Goal: Task Accomplishment & Management: Manage account settings

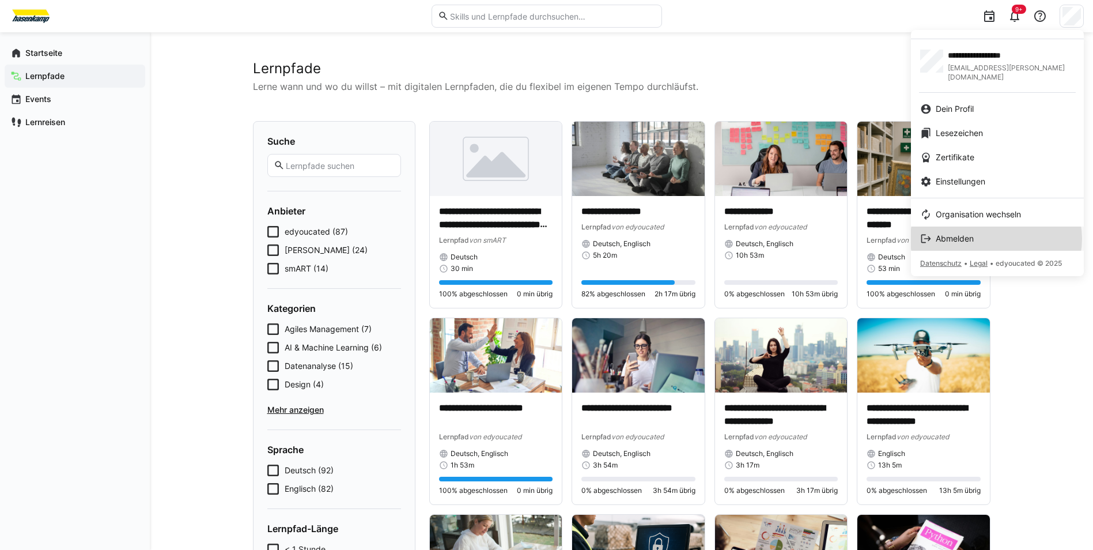
click at [999, 233] on div "Abmelden" at bounding box center [997, 239] width 154 height 12
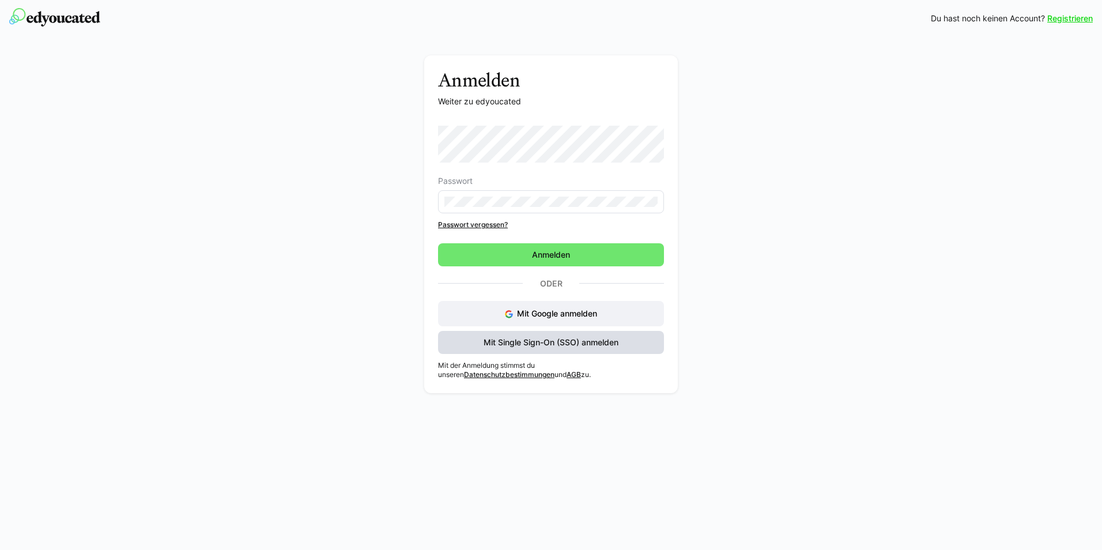
click at [541, 352] on span "Mit Single Sign-On (SSO) anmelden" at bounding box center [551, 342] width 226 height 23
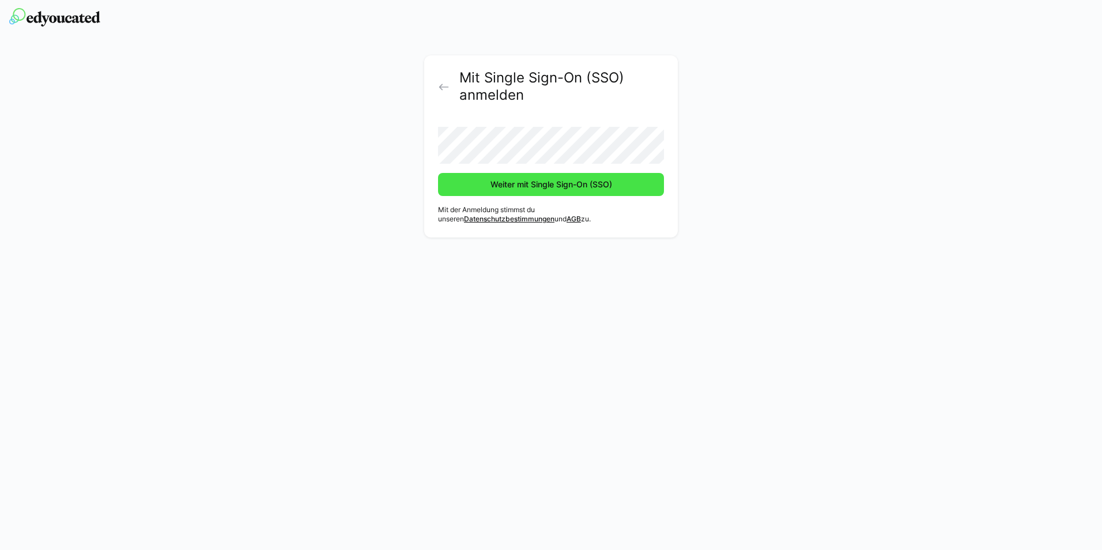
click at [443, 182] on span "Weiter mit Single Sign-On (SSO)" at bounding box center [551, 184] width 226 height 23
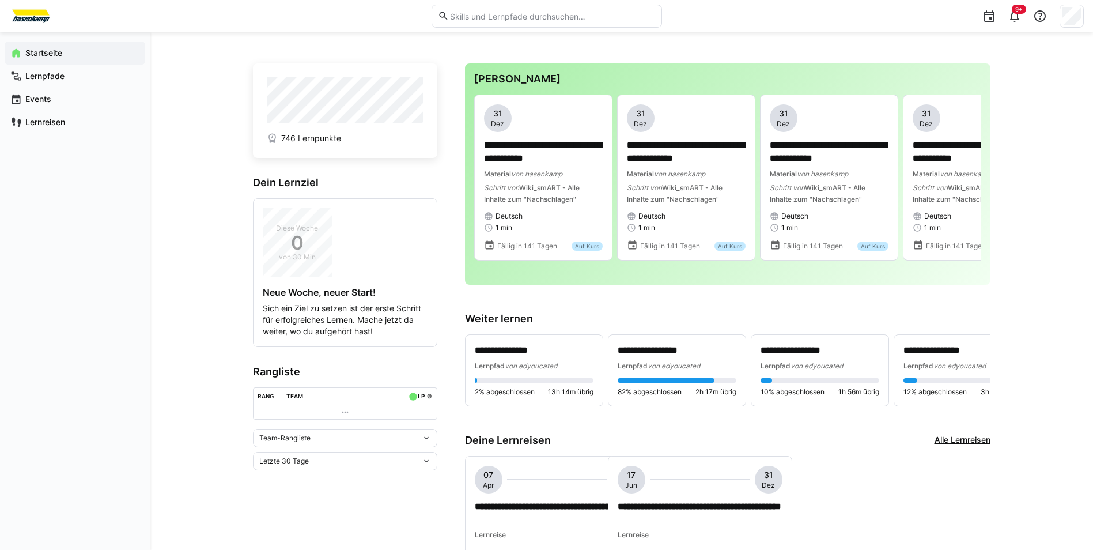
click at [1072, 31] on div "9+" at bounding box center [877, 16] width 414 height 32
click at [1072, 27] on div at bounding box center [1072, 16] width 24 height 23
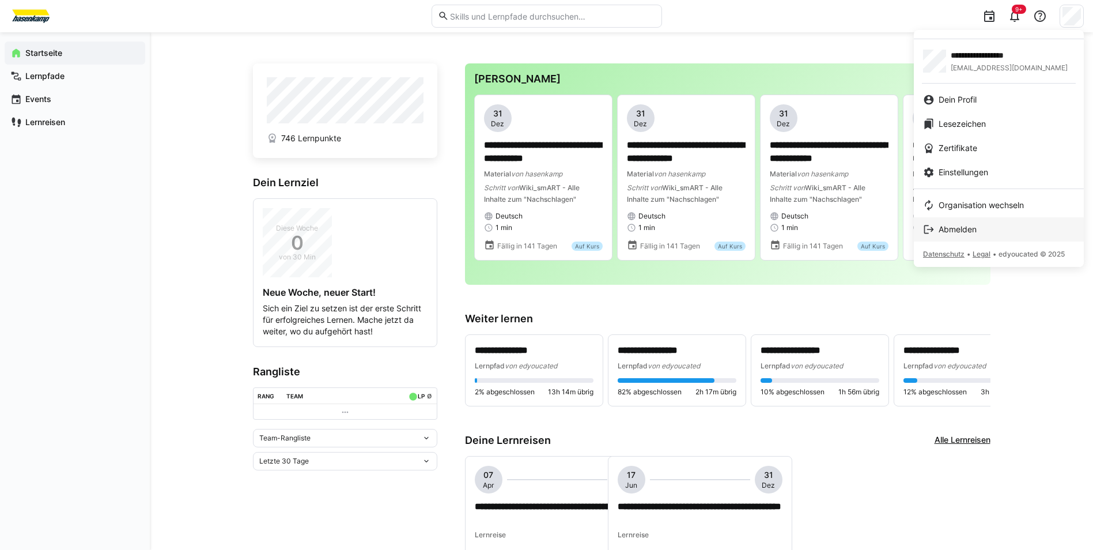
click at [975, 235] on span "Abmelden" at bounding box center [958, 230] width 38 height 12
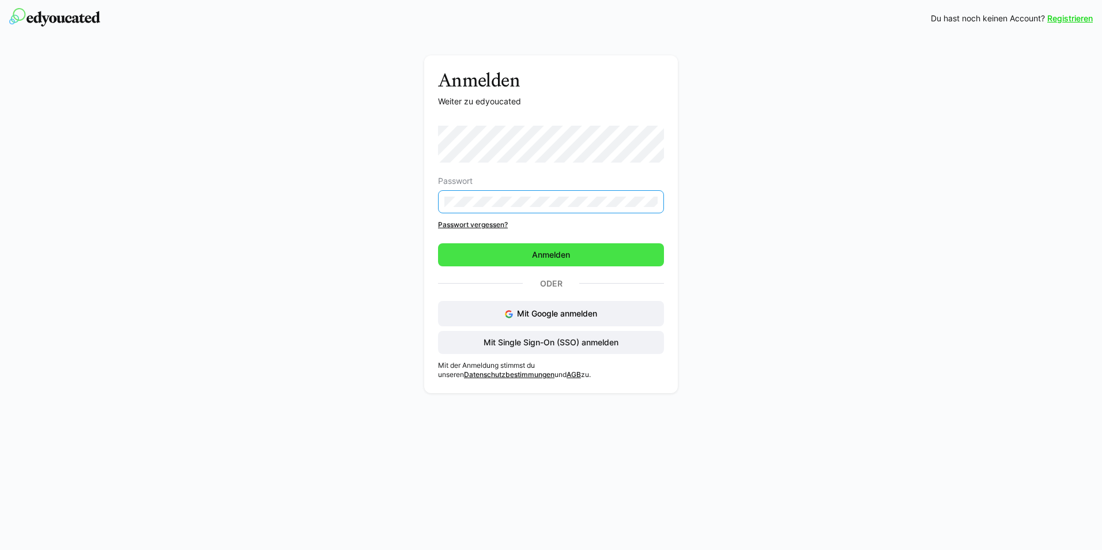
click at [572, 264] on span "Anmelden" at bounding box center [551, 254] width 226 height 23
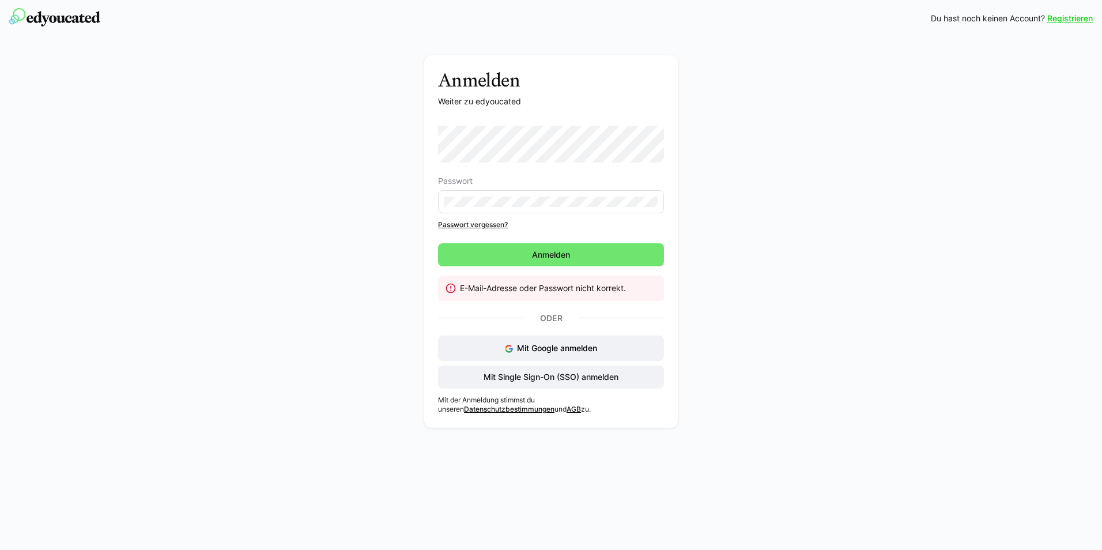
click at [309, 140] on div "Anmelden Weiter zu edyoucated Passwort Passwort vergessen? [GEOGRAPHIC_DATA] E-…" at bounding box center [552, 244] width 650 height 378
click at [336, 206] on div "Anmelden Weiter zu edyoucated Passwort Passwort vergessen? [GEOGRAPHIC_DATA] E-…" at bounding box center [552, 244] width 650 height 378
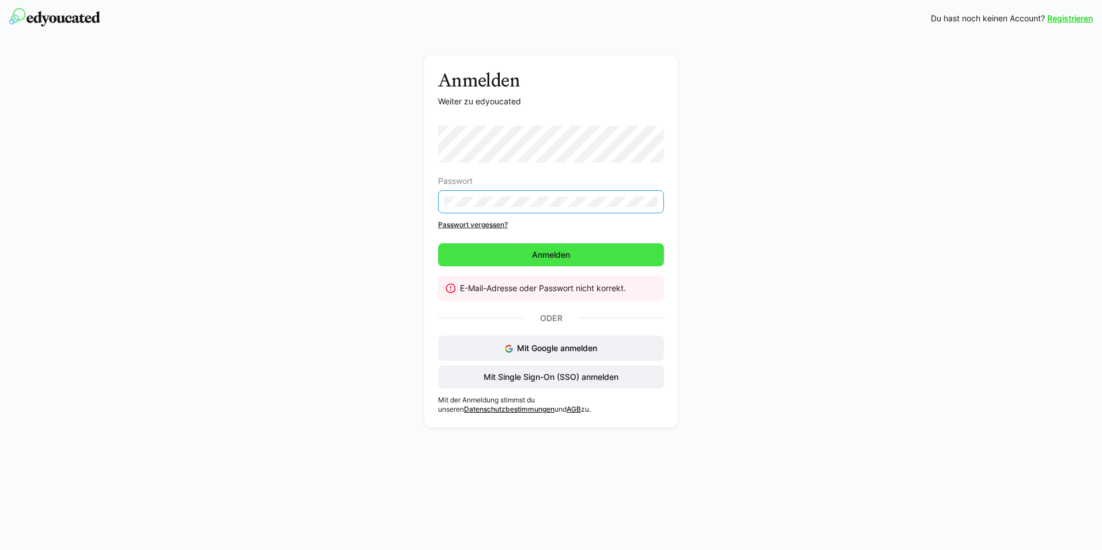
click at [575, 249] on span "Anmelden" at bounding box center [551, 254] width 226 height 23
click at [522, 250] on span "Anmelden" at bounding box center [551, 254] width 226 height 23
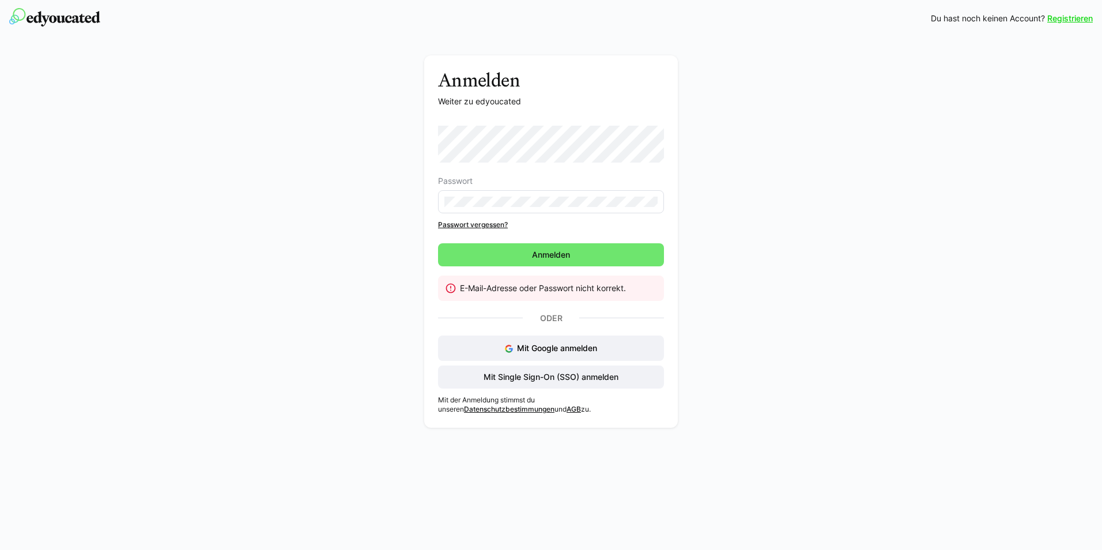
click at [410, 502] on div "Registrieren Du hast noch keinen Account? Registrieren Anmelden Weiter zu edyou…" at bounding box center [551, 275] width 1102 height 550
click at [233, 231] on div "Anmelden Weiter zu edyoucated Passwort Passwort vergessen? [GEOGRAPHIC_DATA] E-…" at bounding box center [552, 244] width 650 height 378
click at [519, 260] on span "Anmelden" at bounding box center [551, 254] width 226 height 23
click at [598, 176] on form "Passwort" at bounding box center [551, 170] width 226 height 88
click at [595, 167] on form "Passwort" at bounding box center [551, 170] width 226 height 88
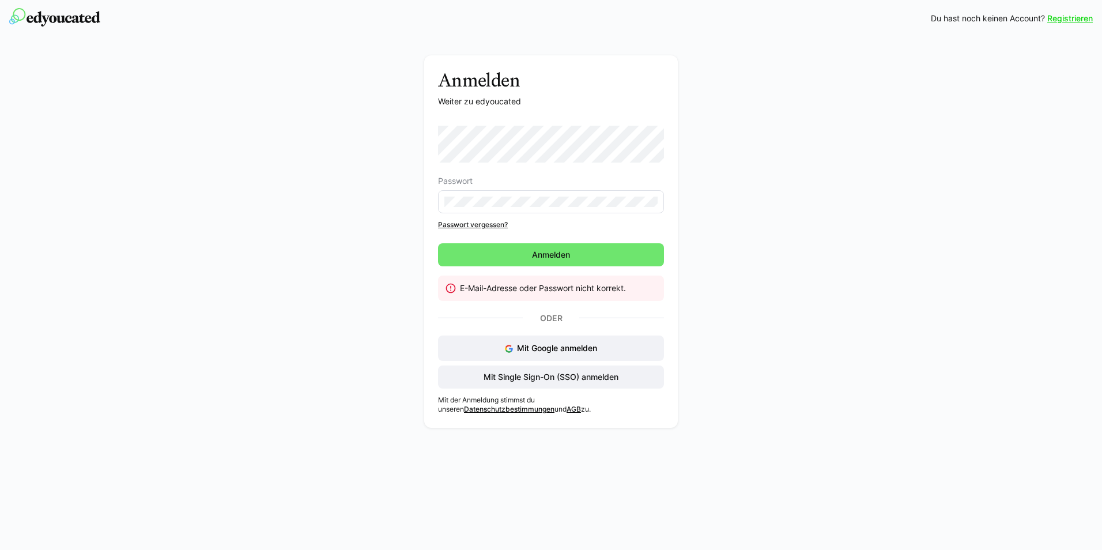
click at [595, 166] on form "Passwort" at bounding box center [551, 170] width 226 height 88
click at [497, 169] on form "Passwort" at bounding box center [551, 170] width 226 height 88
click at [338, 156] on div "Anmelden Weiter zu edyoucated Passwort Passwort vergessen? [GEOGRAPHIC_DATA] E-…" at bounding box center [552, 244] width 650 height 378
drag, startPoint x: 575, startPoint y: 207, endPoint x: 455, endPoint y: 217, distance: 120.3
click at [455, 217] on div "Passwort Passwort vergessen?" at bounding box center [551, 178] width 226 height 104
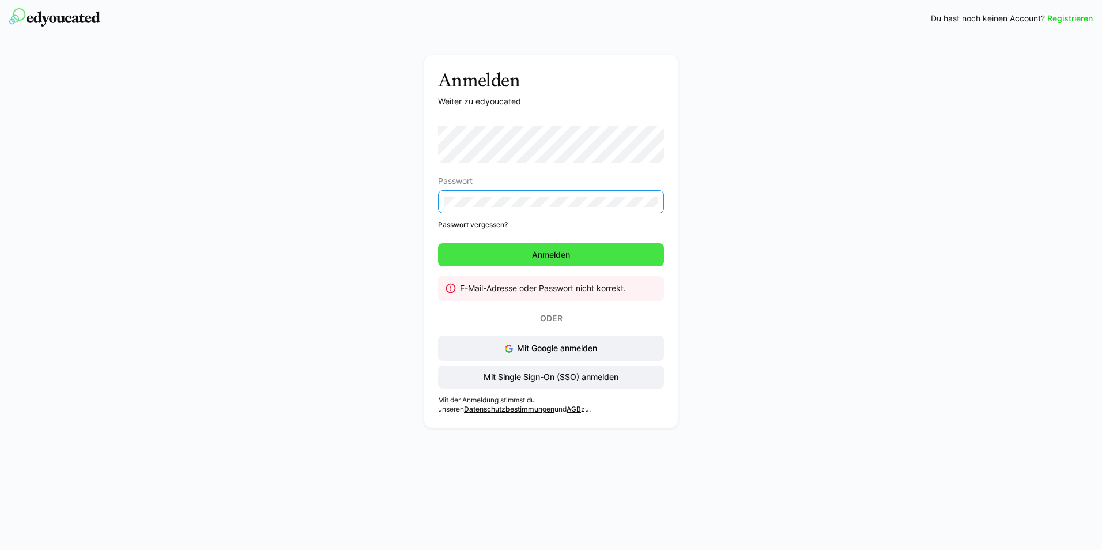
click at [569, 246] on span "Anmelden" at bounding box center [551, 254] width 226 height 23
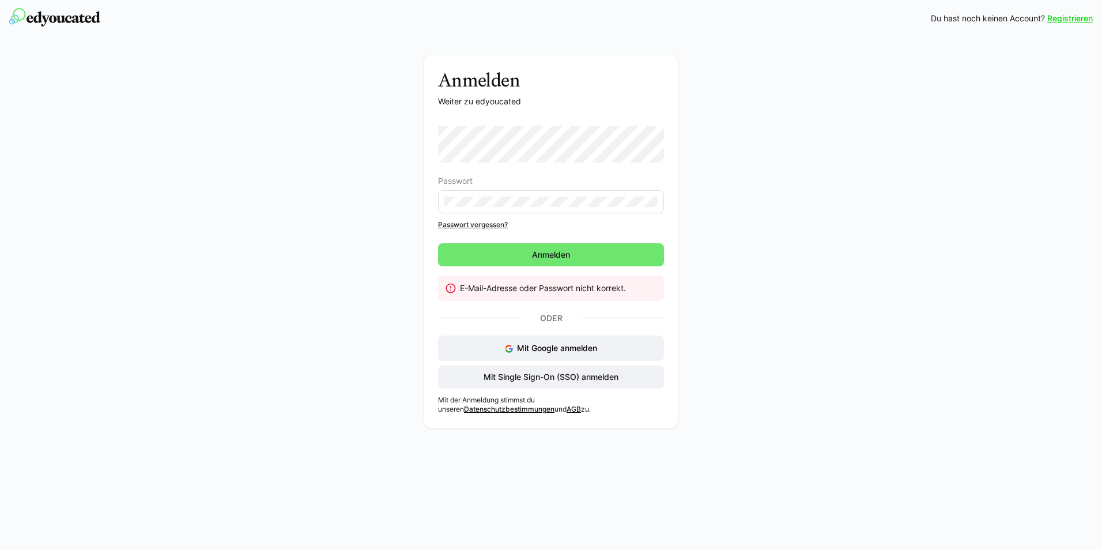
click at [731, 520] on div "Registrieren Du hast noch keinen Account? Registrieren Anmelden Weiter zu edyou…" at bounding box center [551, 275] width 1102 height 550
